Goal: Task Accomplishment & Management: Complete application form

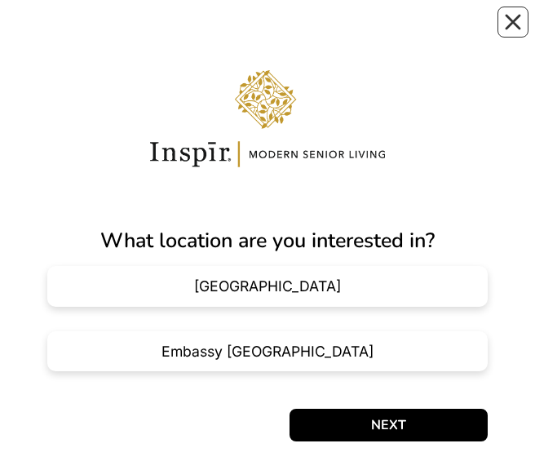
click at [417, 32] on div "Carnegie Hill NY" at bounding box center [267, 286] width 440 height 41
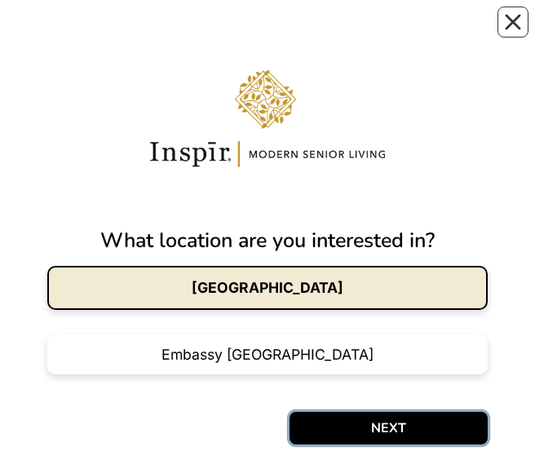
click at [405, 32] on button "NEXT" at bounding box center [389, 428] width 198 height 33
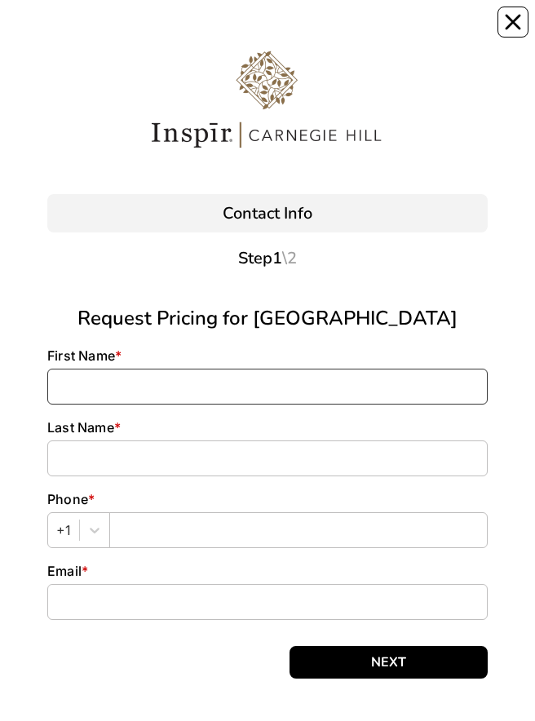
click at [69, 32] on input at bounding box center [267, 387] width 440 height 36
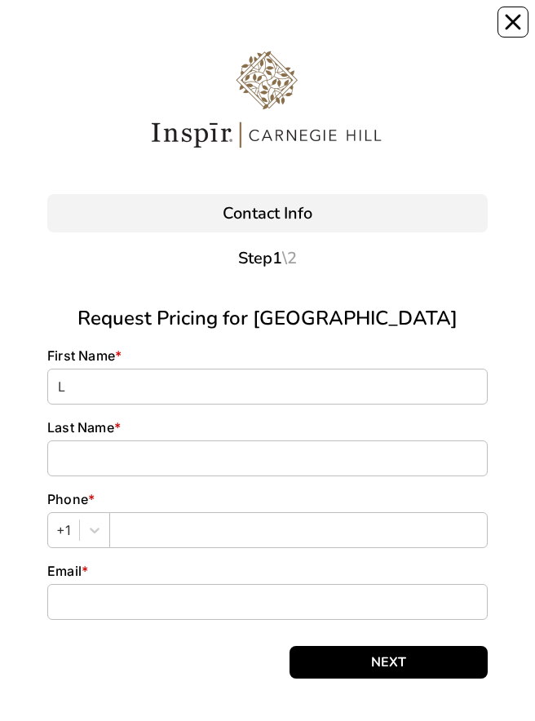
type input "[PERSON_NAME]"
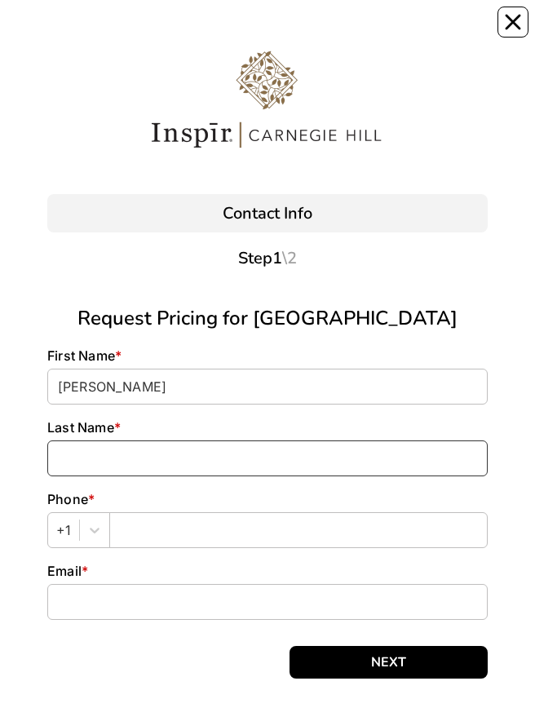
type input "[PERSON_NAME]"
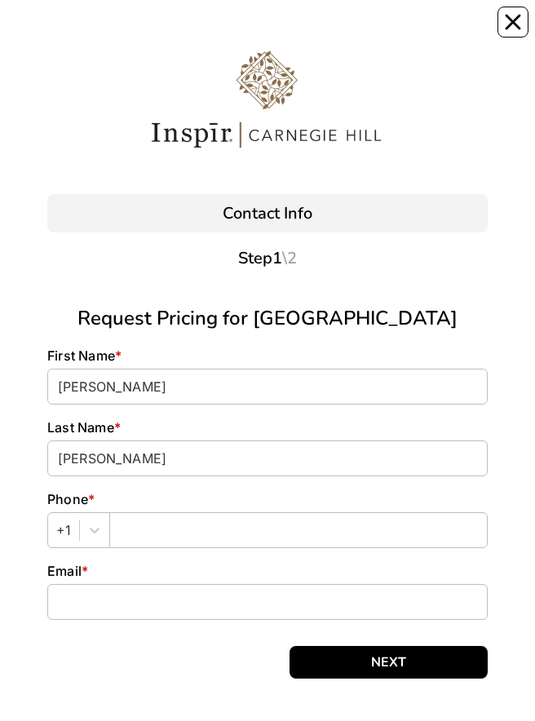
type input "3472768551"
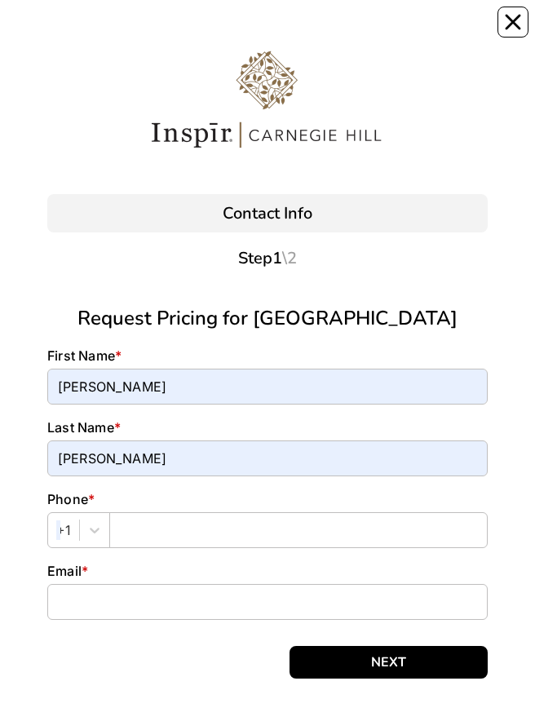
type input "[EMAIL_ADDRESS][DOMAIN_NAME]"
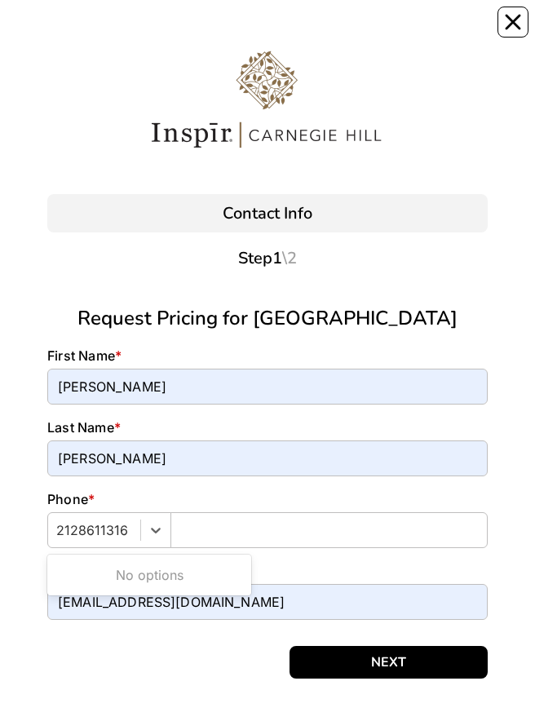
type input "2128611316"
click at [405, 32] on button "NEXT" at bounding box center [389, 662] width 198 height 33
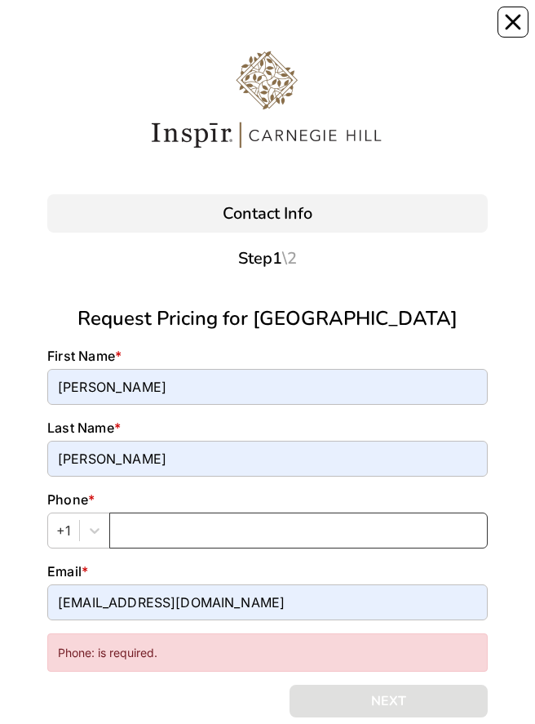
click at [144, 32] on input "text" at bounding box center [298, 530] width 378 height 36
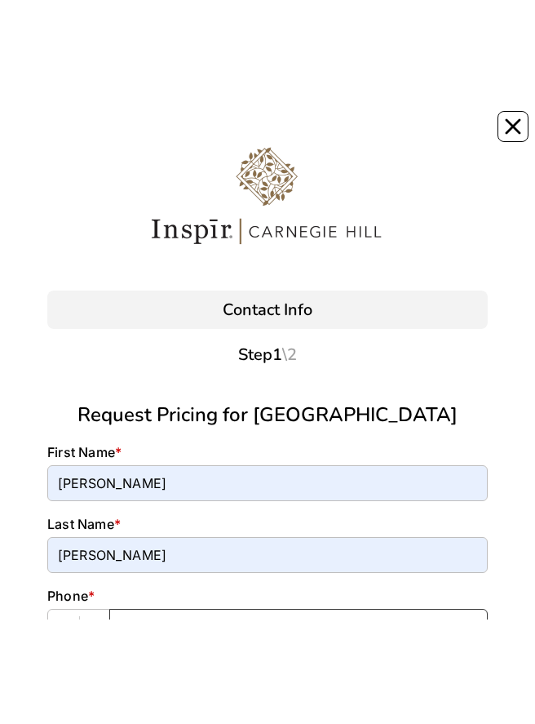
scroll to position [12, 0]
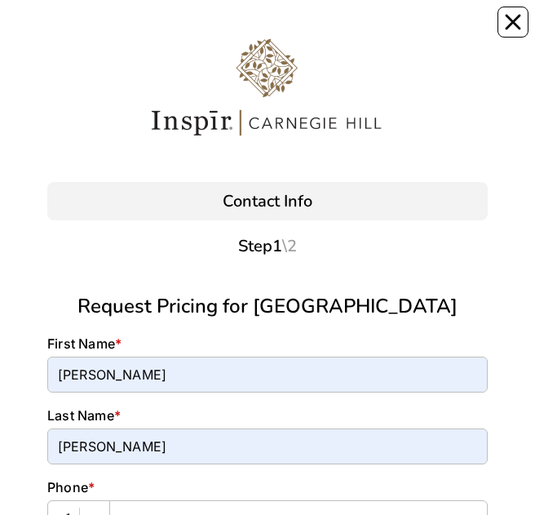
click at [301, 32] on div "Request Pricing for [GEOGRAPHIC_DATA][PERSON_NAME] First Name * [PERSON_NAME] L…" at bounding box center [267, 456] width 440 height 330
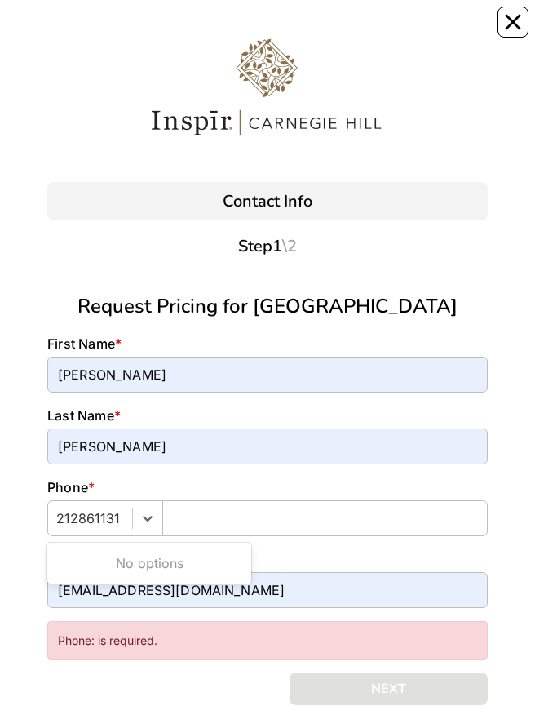
type input "2128611316"
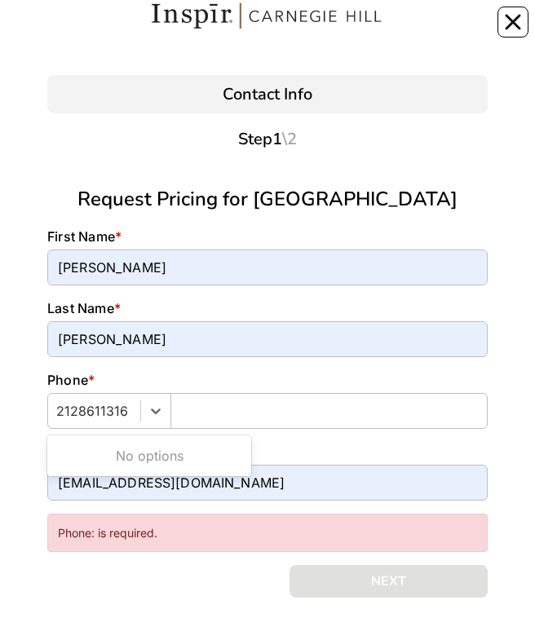
scroll to position [119, 0]
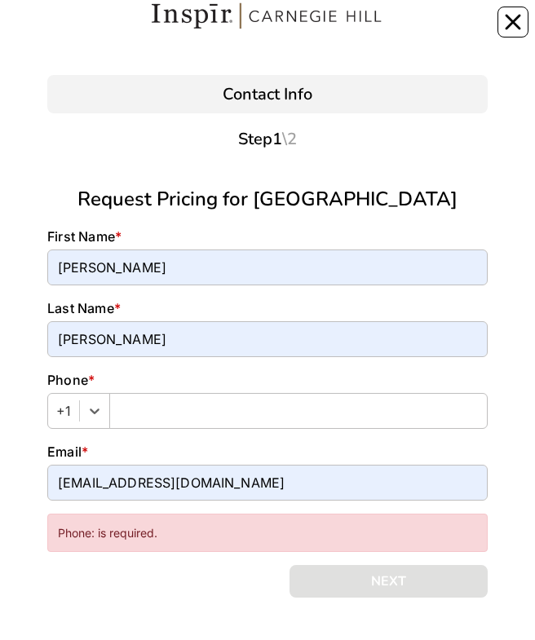
click at [86, 32] on div "Phone: is required." at bounding box center [267, 533] width 440 height 38
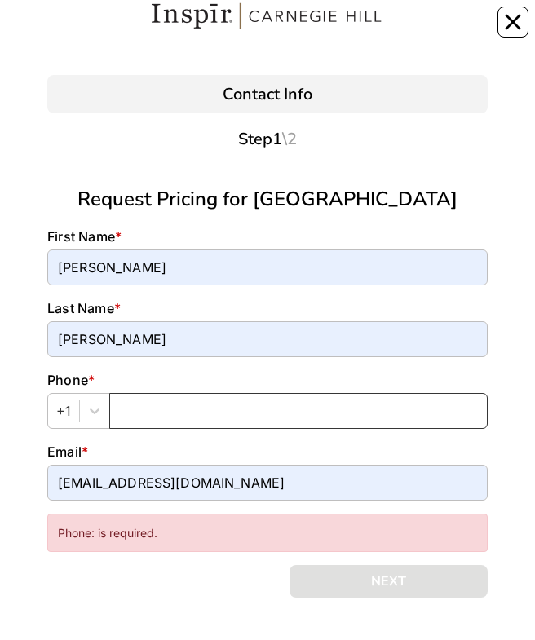
click at [193, 32] on input "text" at bounding box center [298, 411] width 378 height 36
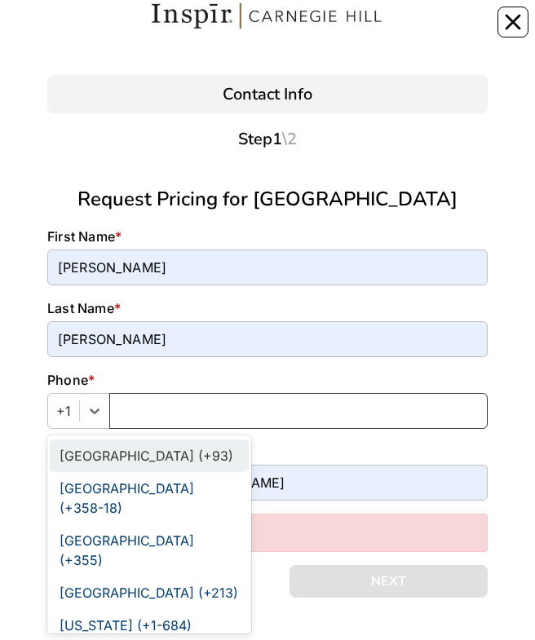
click at [164, 32] on input "text" at bounding box center [298, 411] width 378 height 36
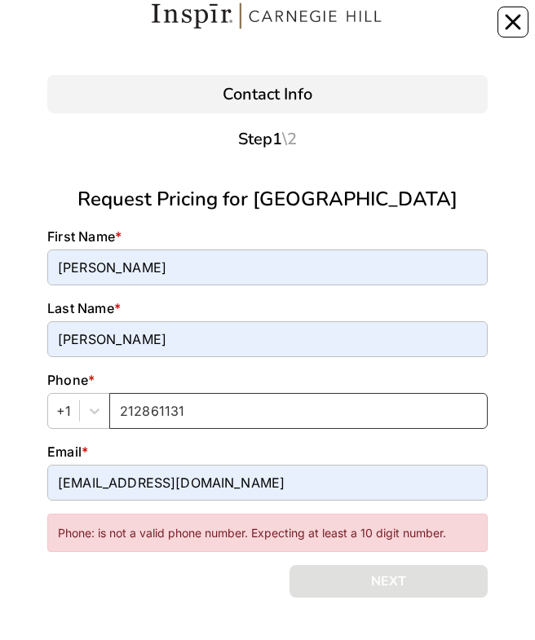
type input "2128611316"
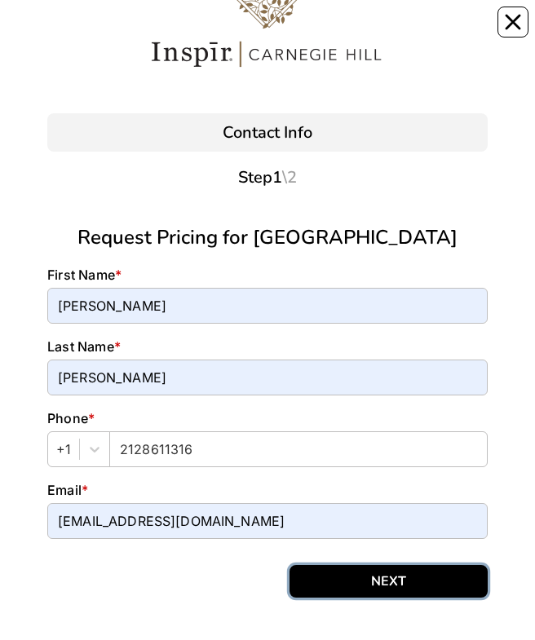
click at [411, 32] on button "NEXT" at bounding box center [389, 581] width 198 height 33
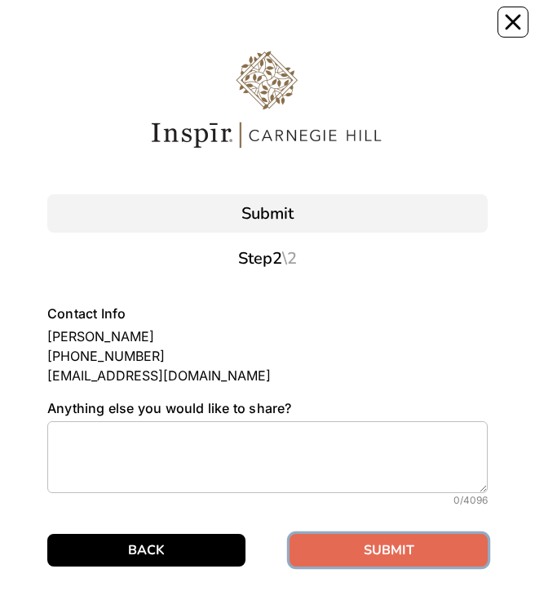
click at [421, 32] on button "SUBMIT" at bounding box center [389, 549] width 198 height 33
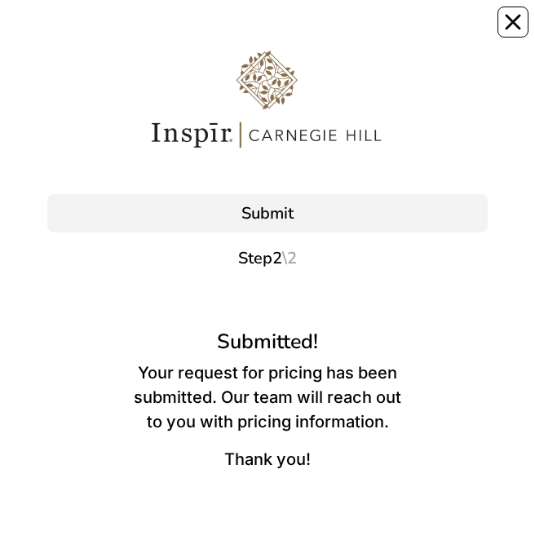
click at [516, 8] on button "Close" at bounding box center [513, 22] width 31 height 31
